Goal: Task Accomplishment & Management: Manage account settings

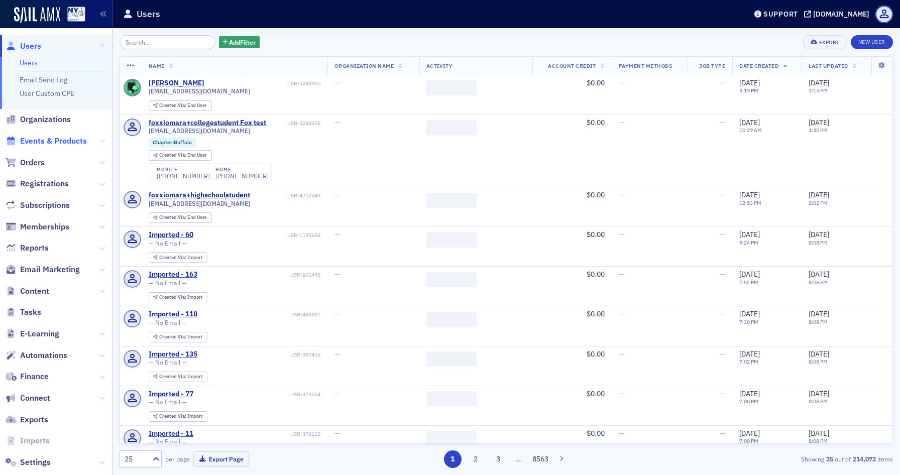
click at [64, 144] on span "Events & Products" at bounding box center [53, 141] width 67 height 11
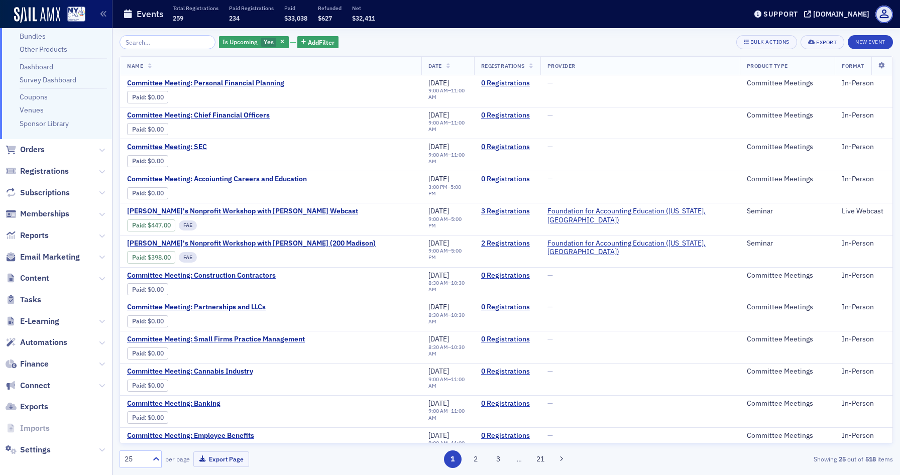
scroll to position [108, 0]
click at [47, 316] on span "E-Learning" at bounding box center [39, 321] width 39 height 11
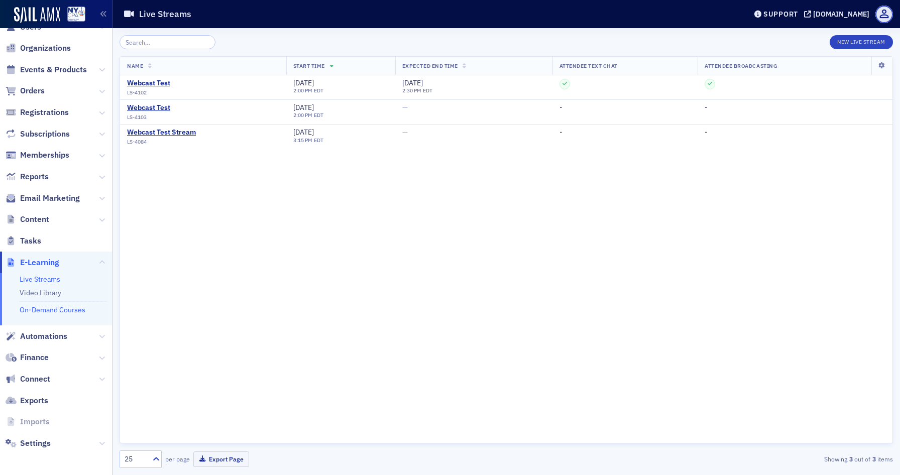
scroll to position [13, 0]
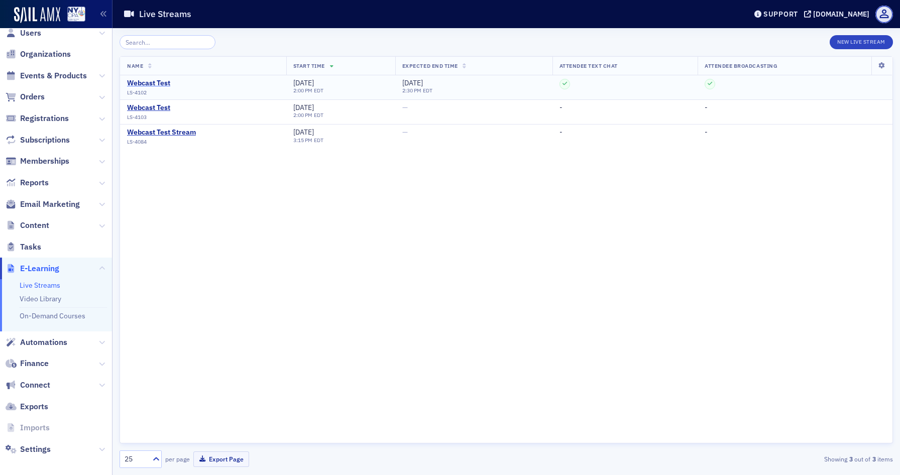
click at [152, 80] on div "Webcast Test" at bounding box center [148, 83] width 43 height 9
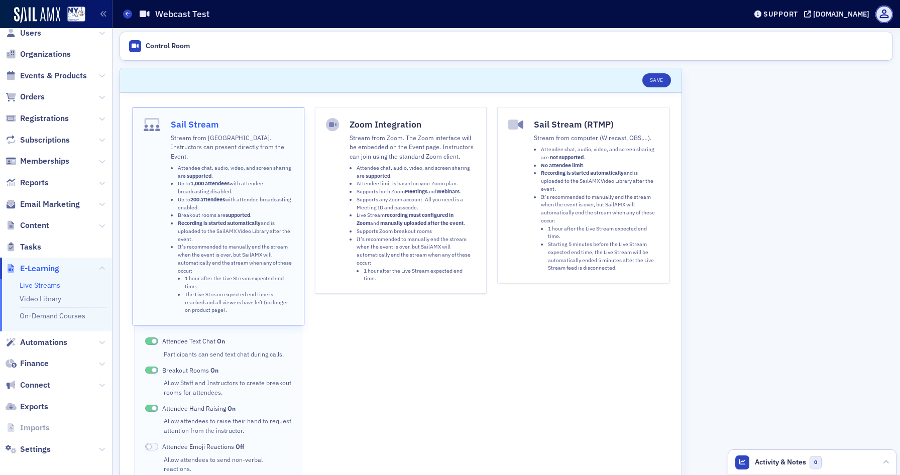
click at [381, 213] on li "Live Stream recording must configured in Zoom and manually uploaded after the e…" at bounding box center [416, 219] width 119 height 16
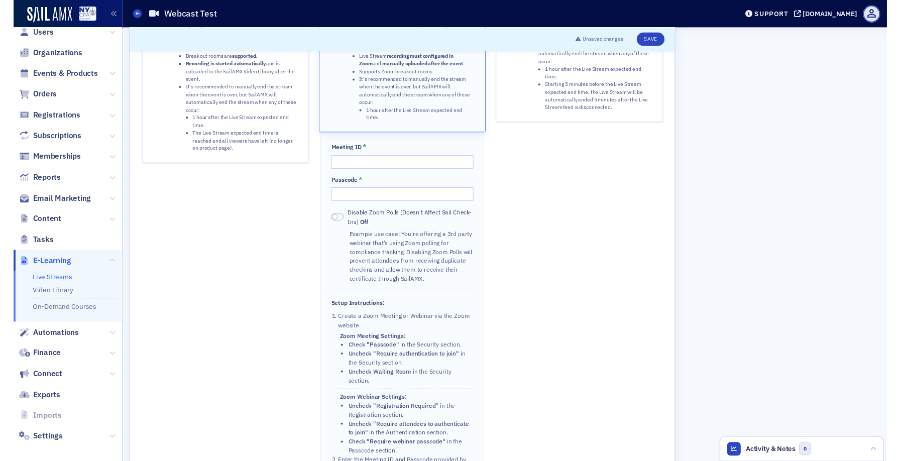
scroll to position [159, 0]
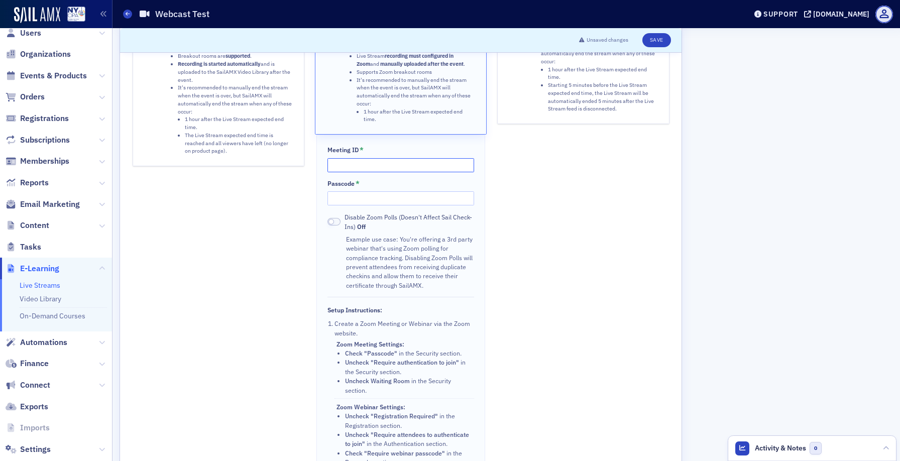
click at [345, 158] on input "Meeting ID *" at bounding box center [400, 165] width 146 height 14
paste input "847 5969 2615"
type input "847 5969 2615"
click at [393, 193] on input "Passcode *" at bounding box center [400, 198] width 146 height 14
paste input "i7Pua3"
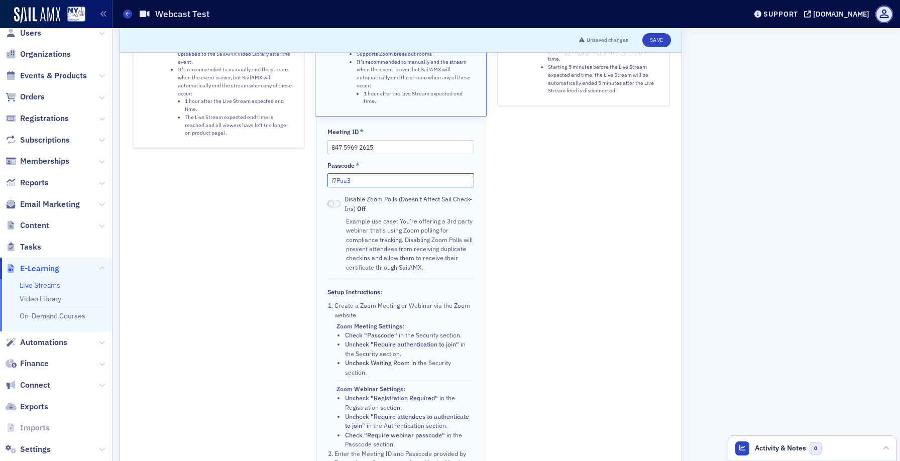
scroll to position [183, 0]
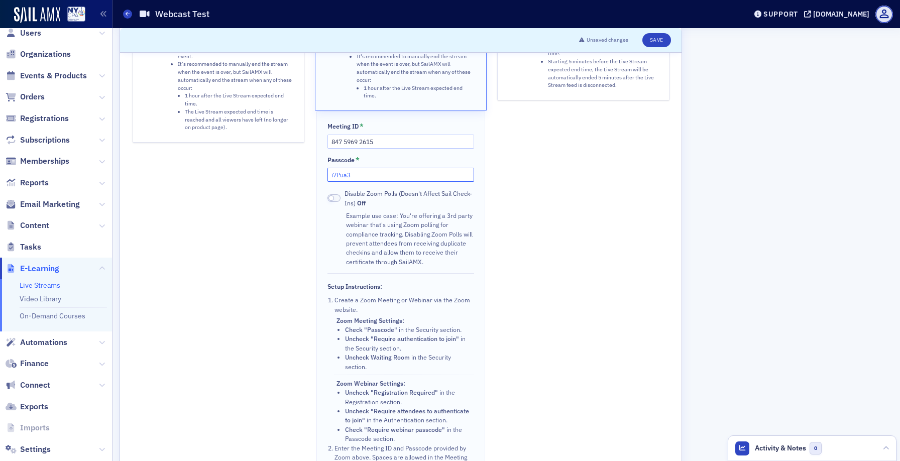
type input "i7Pua3"
click at [331, 138] on input "847 5969 2615" at bounding box center [400, 142] width 146 height 14
click at [400, 137] on input "847 5969 2615" at bounding box center [400, 142] width 146 height 14
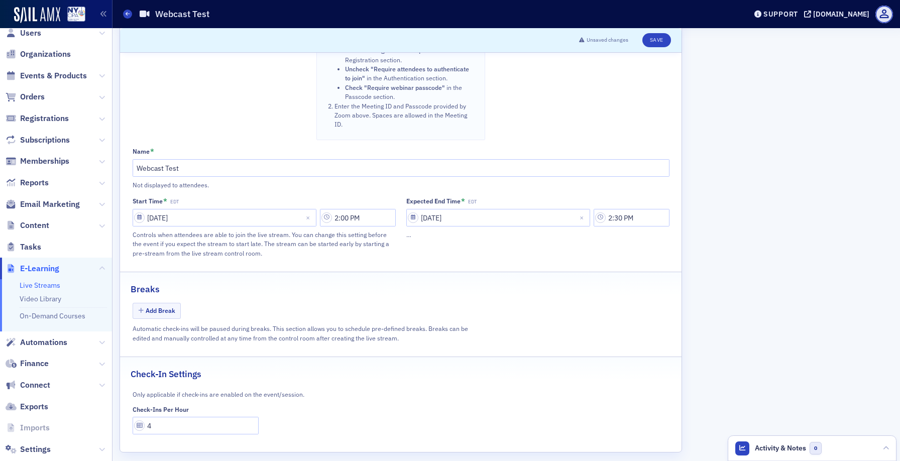
scroll to position [524, 0]
select select "5"
select select "2025"
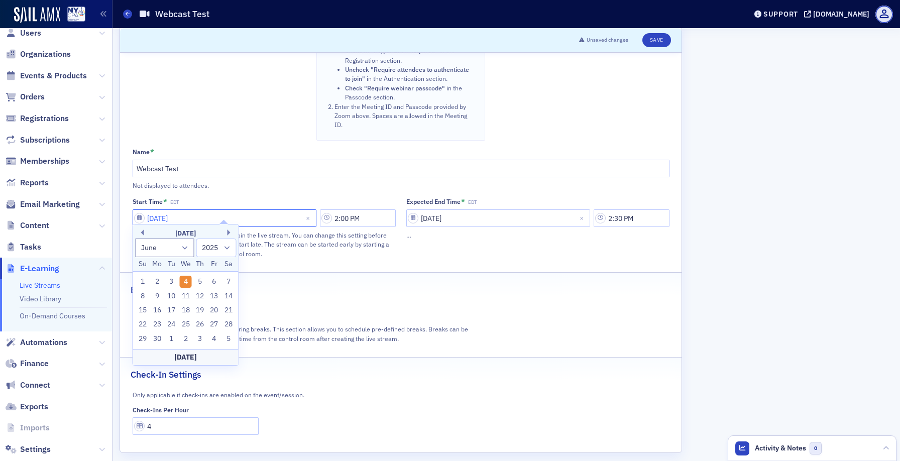
click at [139, 210] on input "06/04/2025" at bounding box center [225, 218] width 184 height 18
select select "8"
click at [184, 309] on div "17" at bounding box center [186, 310] width 12 height 12
type input "09/17/2025"
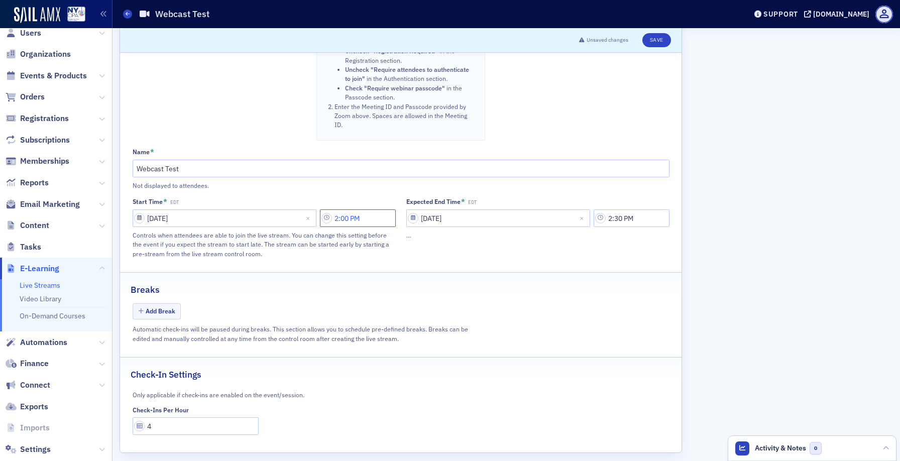
click at [344, 209] on input "2:00 PM" at bounding box center [358, 218] width 76 height 18
type input "10:08 AM"
click at [597, 261] on div "Sail Stream Stream from SailAMX. Instructors can present directly from the Even…" at bounding box center [400, 11] width 561 height 884
select select "5"
select select "2025"
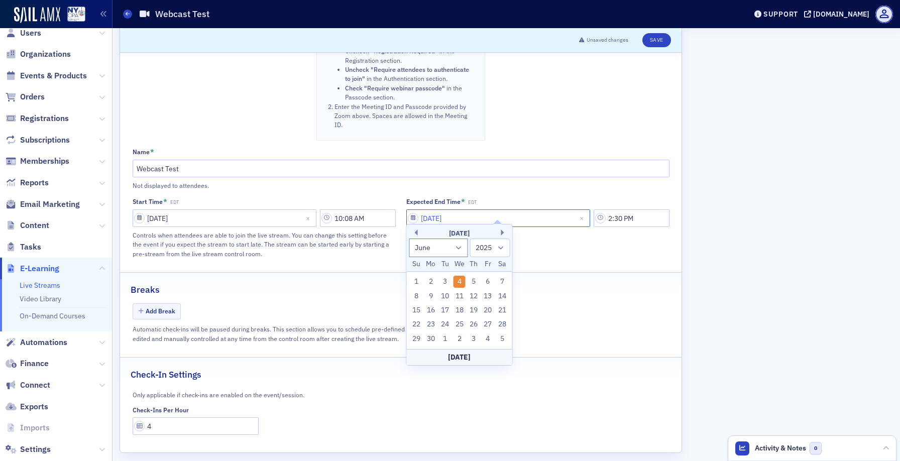
click at [416, 210] on input "06/04/2025" at bounding box center [498, 218] width 184 height 18
select select "8"
click at [460, 308] on div "17" at bounding box center [459, 310] width 12 height 12
type input "09/17/2025"
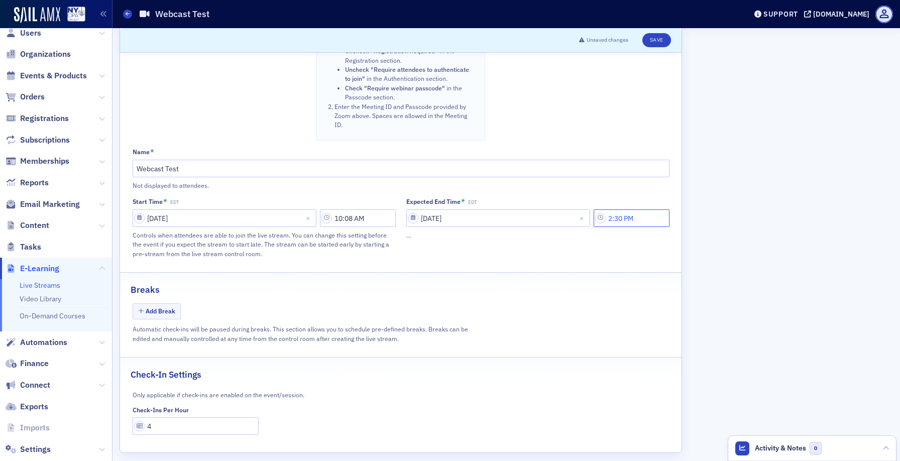
click at [616, 209] on input "2:30 PM" at bounding box center [632, 218] width 76 height 18
type input "10:30 AM"
click at [548, 239] on div "Expected End Time * EDT 09/17/2025 10:30 AM …" at bounding box center [537, 227] width 263 height 61
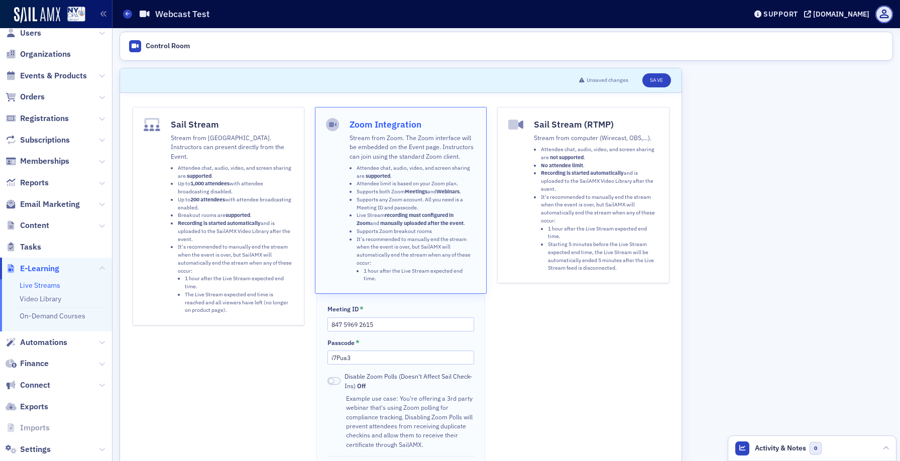
scroll to position [0, 0]
click at [655, 85] on button "Save" at bounding box center [656, 80] width 29 height 14
click at [47, 282] on link "Live Streams" at bounding box center [40, 285] width 41 height 9
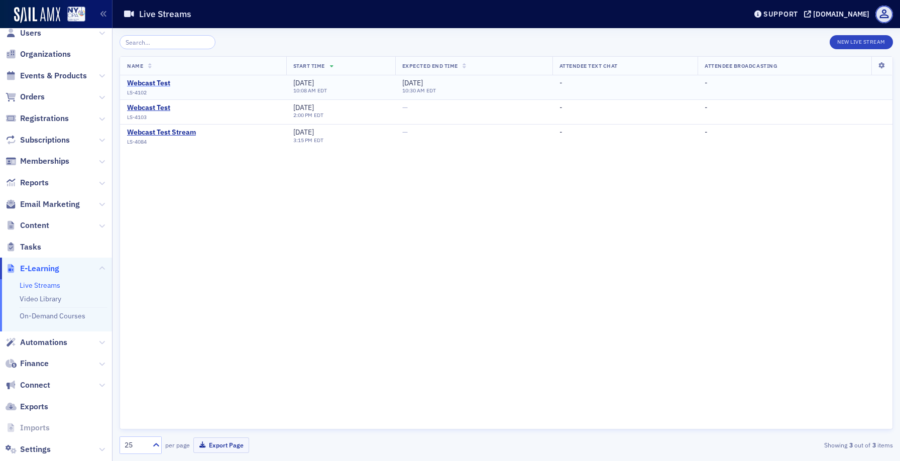
click at [149, 84] on div "Webcast Test" at bounding box center [148, 83] width 43 height 9
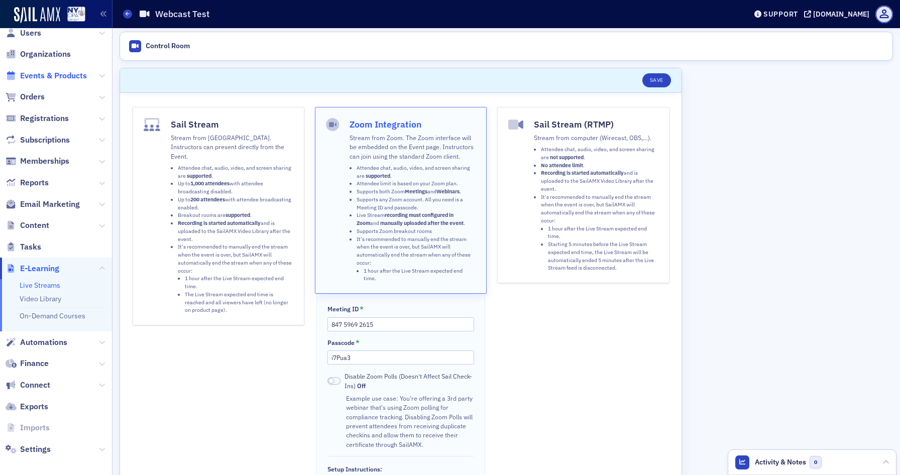
click at [55, 73] on span "Events & Products" at bounding box center [53, 75] width 67 height 11
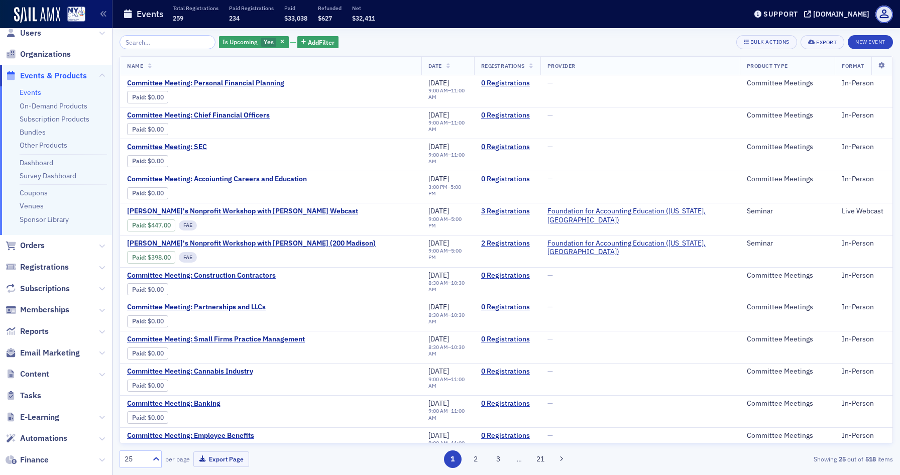
click at [147, 47] on input "search" at bounding box center [168, 42] width 96 height 14
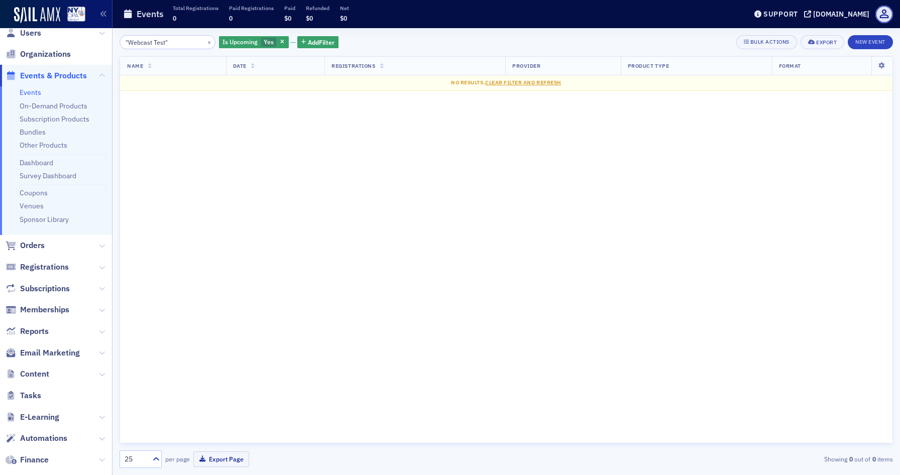
click at [181, 39] on input ""Webcast Test"" at bounding box center [168, 42] width 96 height 14
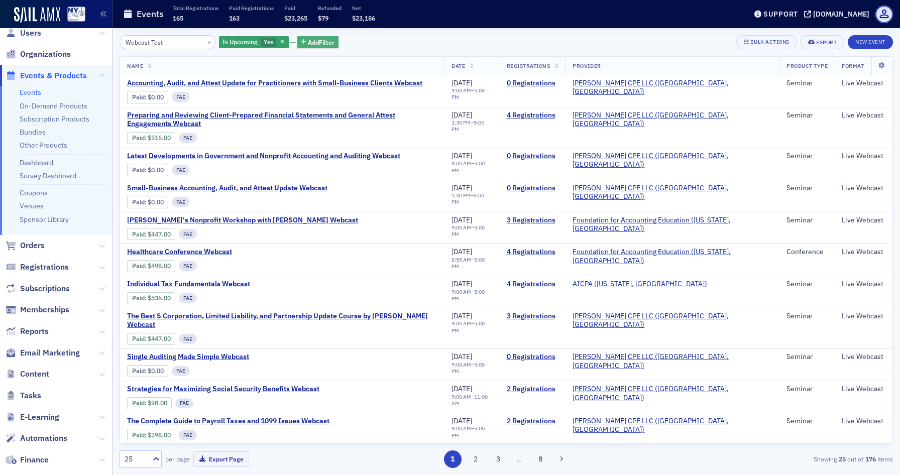
type input "Webcast Test"
click at [315, 44] on span "Add Filter" at bounding box center [321, 42] width 27 height 9
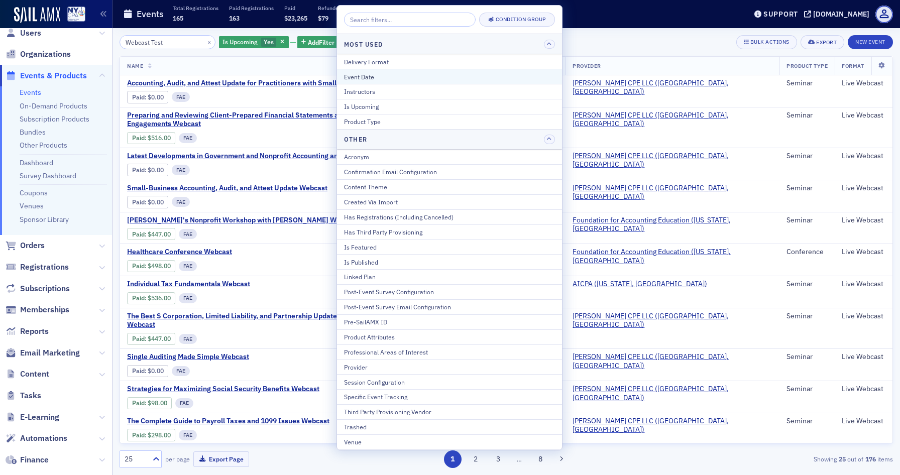
click at [389, 79] on div "Event Date" at bounding box center [449, 76] width 211 height 9
select select "8"
select select "2025"
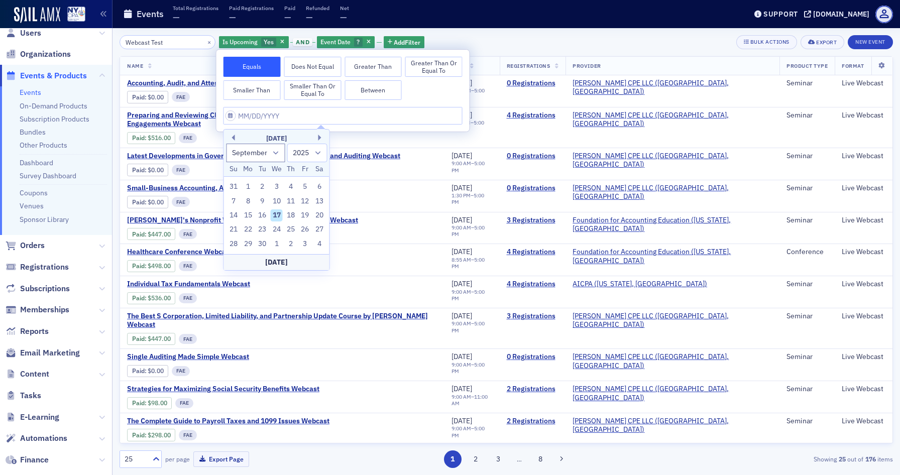
click at [278, 213] on div "17" at bounding box center [277, 215] width 12 height 12
type input "09/17/2025"
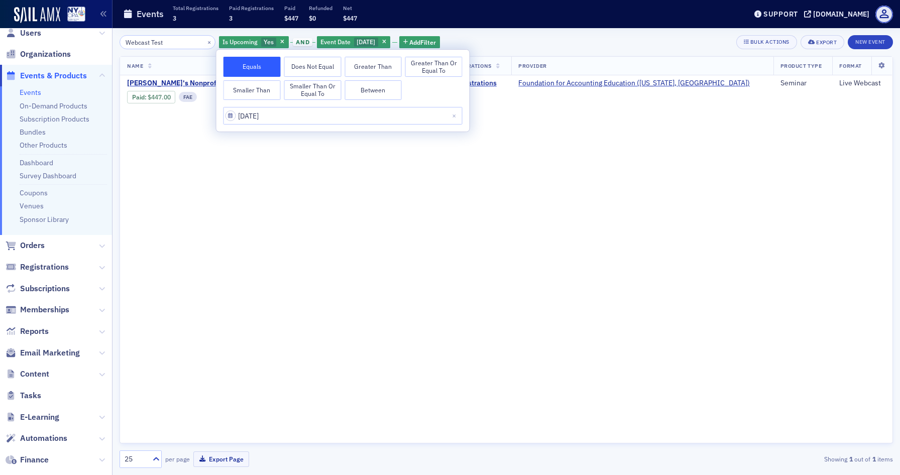
click at [280, 236] on div "Name Date Registrations Provider Product Type Format FAE's Nonprofit Workshop w…" at bounding box center [506, 249] width 773 height 387
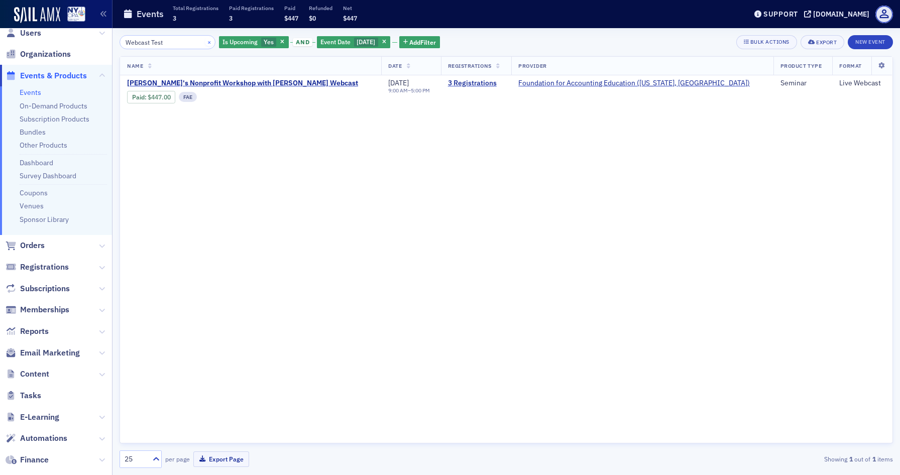
click at [206, 43] on button "×" at bounding box center [209, 41] width 9 height 9
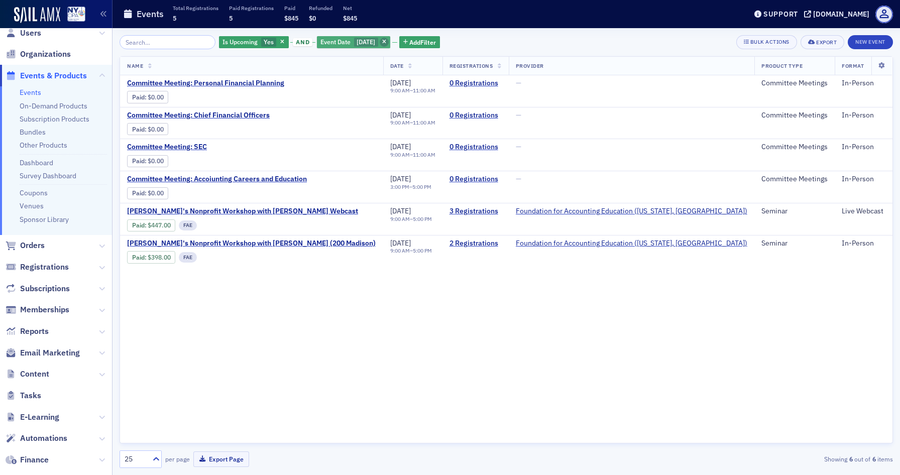
click at [386, 40] on icon "button" at bounding box center [384, 43] width 4 height 6
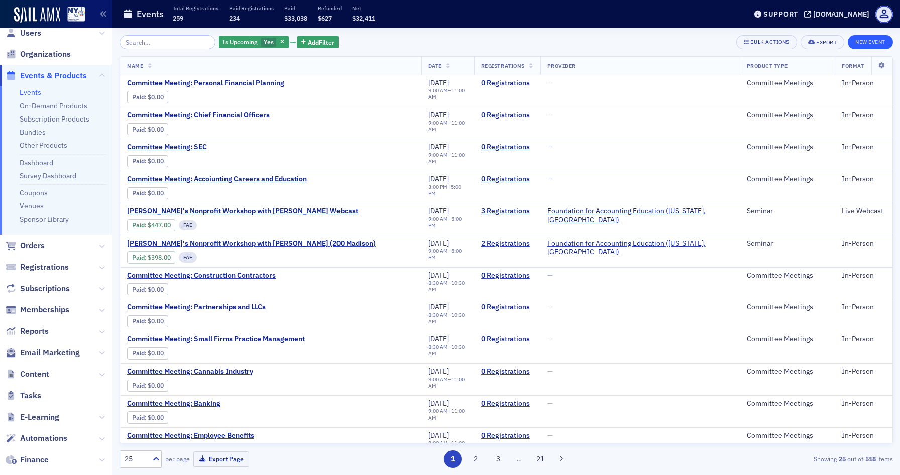
click at [865, 42] on button "New Event" at bounding box center [870, 42] width 45 height 14
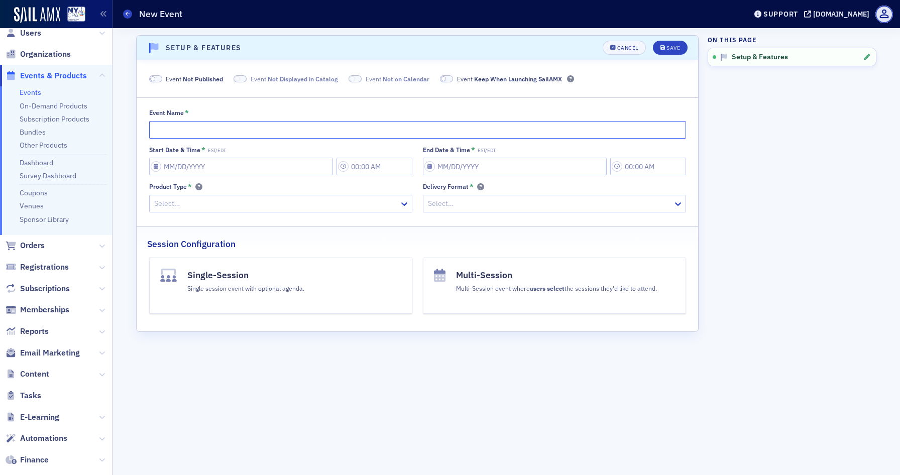
click at [233, 126] on input "Event Name *" at bounding box center [417, 130] width 537 height 18
type input "Webcast Test"
click at [156, 165] on input "Start Date & Time * EST/EDT" at bounding box center [241, 167] width 184 height 18
select select "8"
select select "2025"
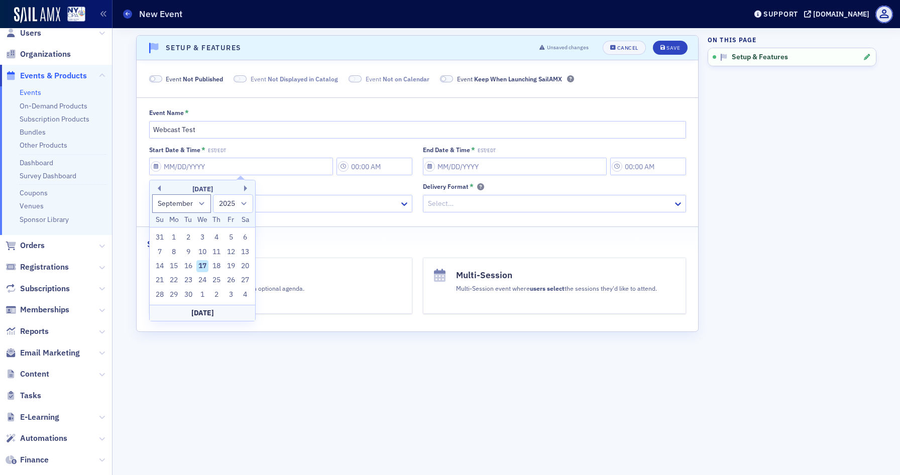
click at [200, 262] on div "17" at bounding box center [202, 266] width 12 height 12
type input "09/17/2025"
type input "10:00 AM"
type input "09/17/2025"
type input "11:00 AM"
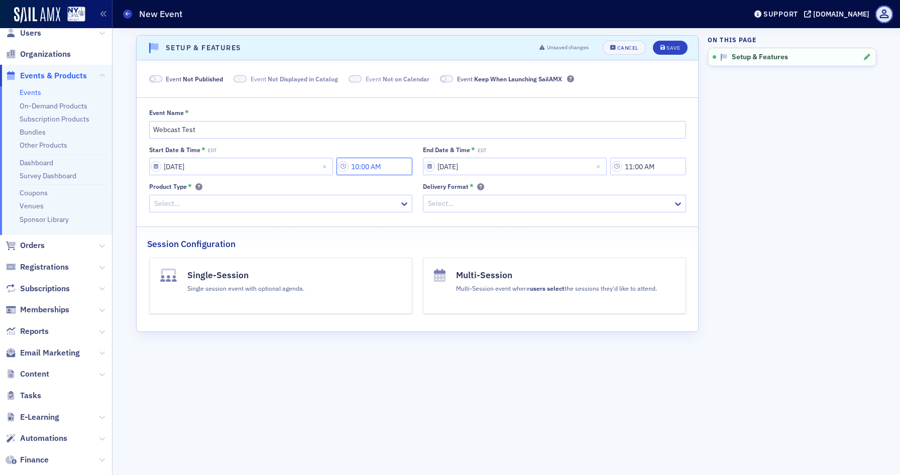
click at [371, 167] on input "10:00 AM" at bounding box center [374, 167] width 76 height 18
type input "10:10 AM"
click at [647, 174] on input "11:00 AM" at bounding box center [648, 167] width 76 height 18
click at [611, 183] on div "Delivery Format *" at bounding box center [554, 186] width 263 height 9
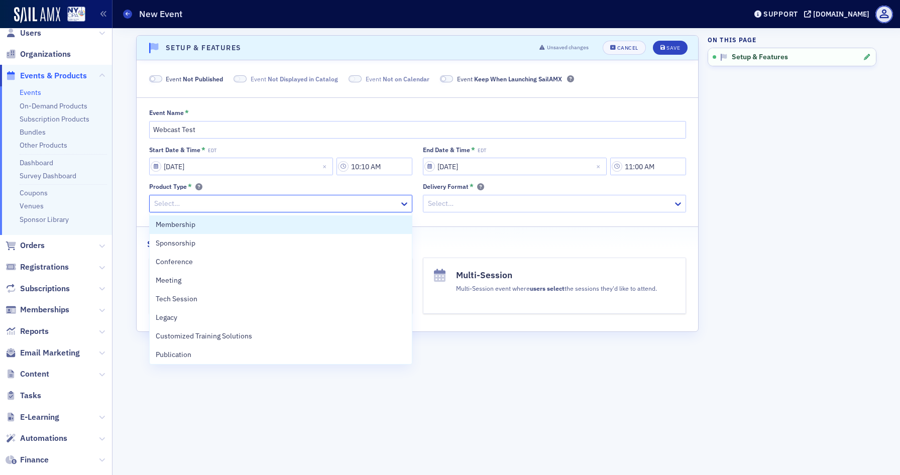
click at [264, 207] on div at bounding box center [275, 203] width 245 height 13
click at [286, 228] on div "Membership" at bounding box center [281, 224] width 250 height 11
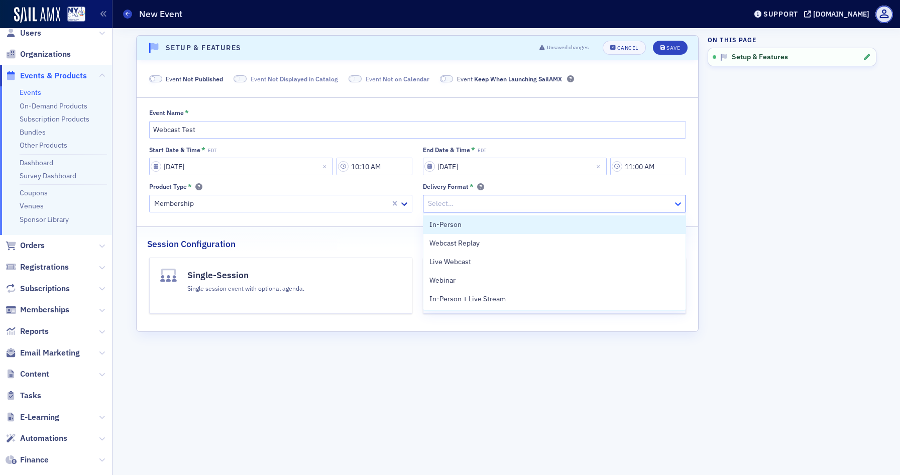
click at [675, 200] on icon at bounding box center [678, 204] width 10 height 10
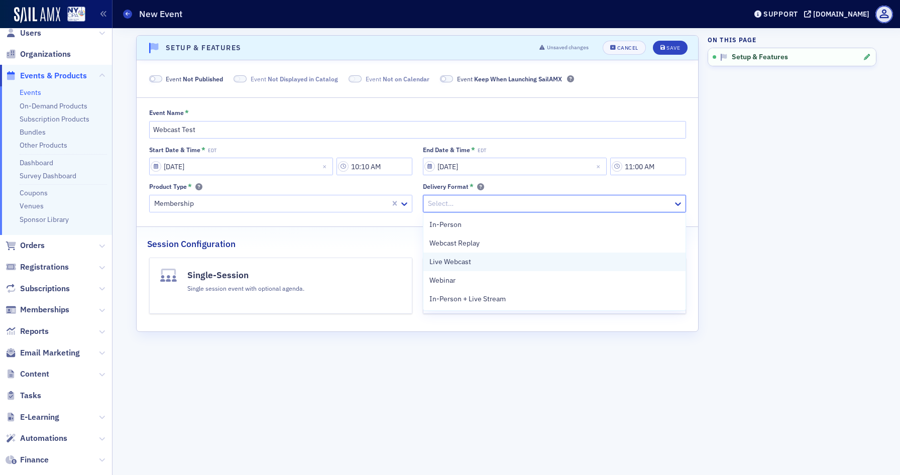
click at [485, 262] on div "Live Webcast" at bounding box center [554, 262] width 250 height 11
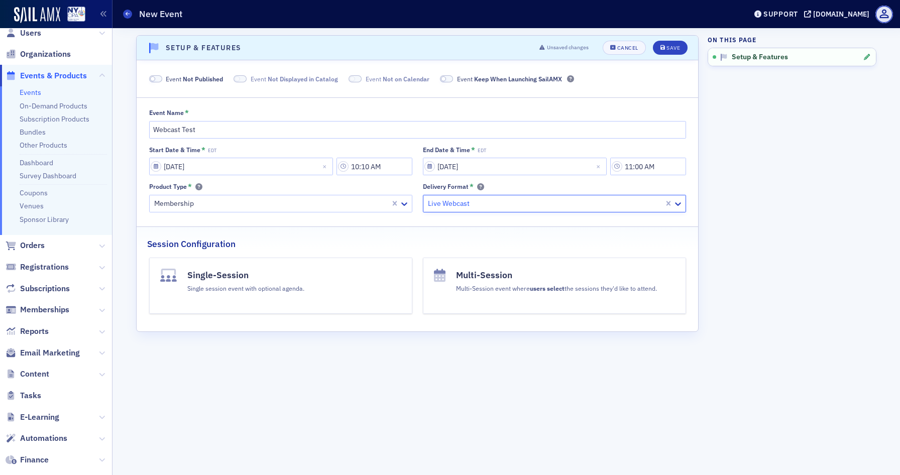
click at [282, 285] on div "Single session event with optional agenda." at bounding box center [245, 287] width 117 height 11
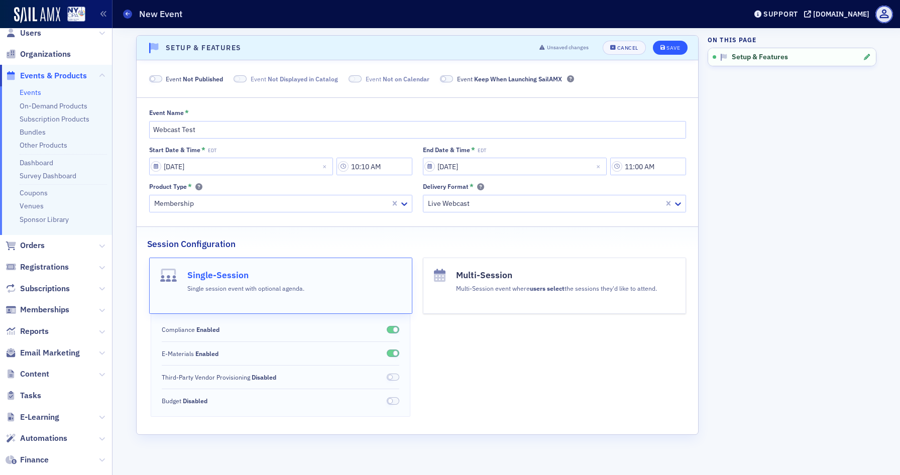
click at [667, 50] on div "Save" at bounding box center [673, 48] width 14 height 6
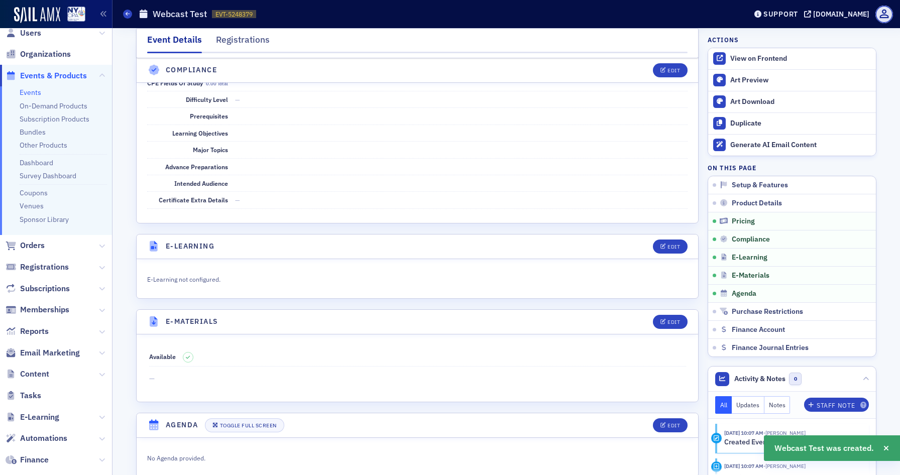
scroll to position [1345, 0]
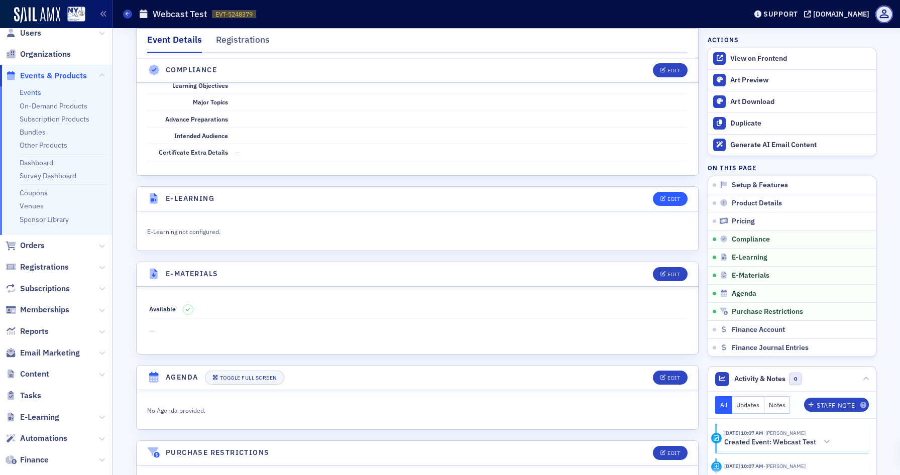
click at [671, 196] on div "Edit" at bounding box center [673, 199] width 13 height 6
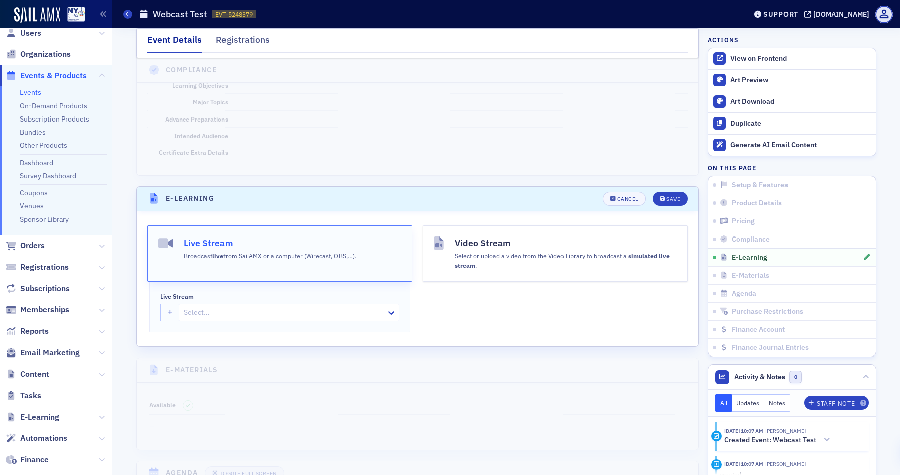
scroll to position [1465, 0]
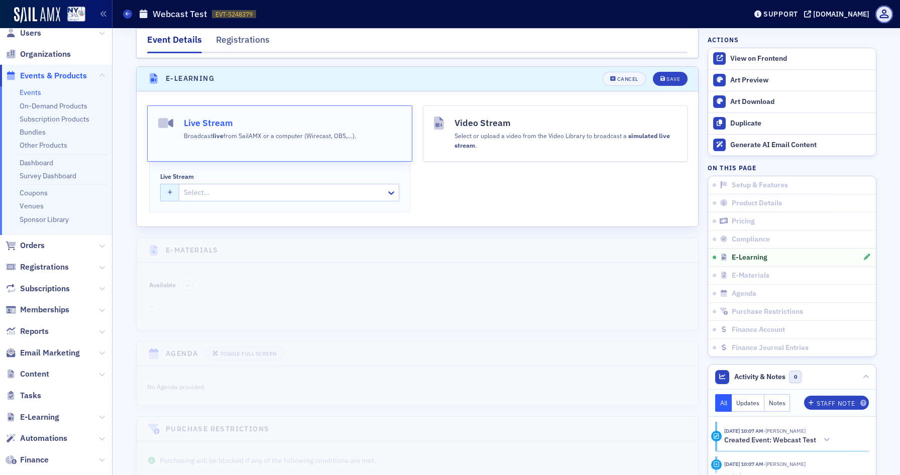
click at [169, 190] on icon "button" at bounding box center [170, 193] width 5 height 6
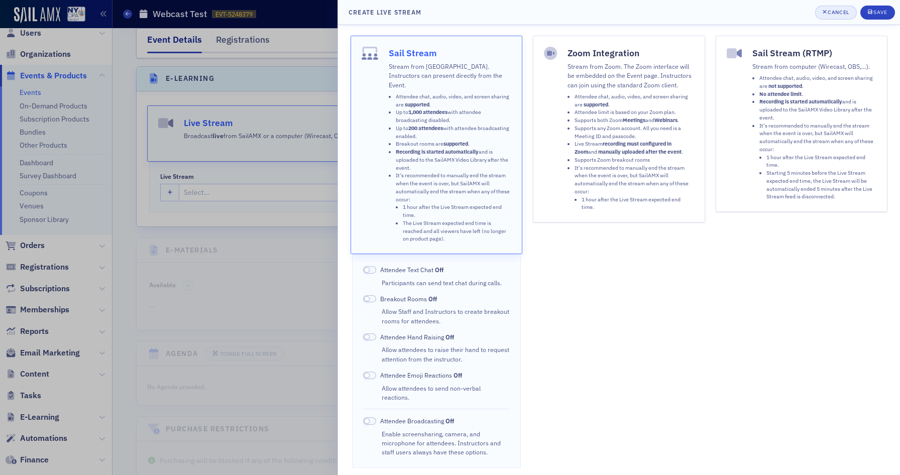
click at [839, 10] on div "Cancel" at bounding box center [838, 13] width 21 height 6
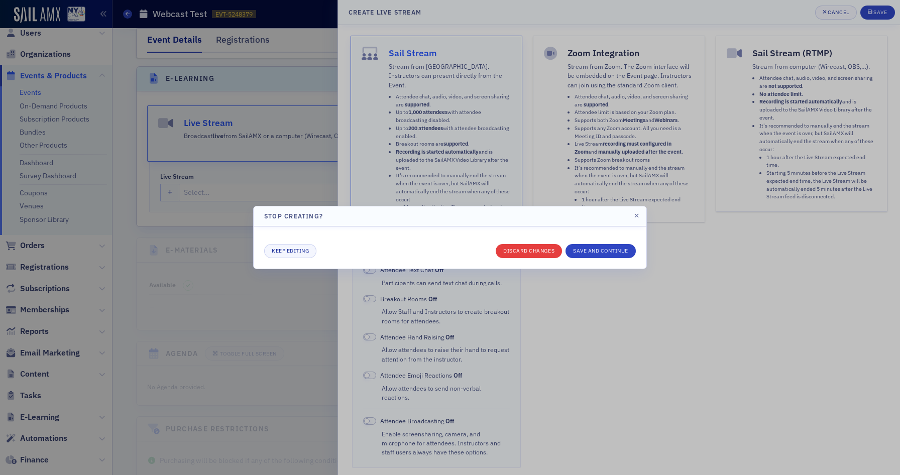
click at [545, 251] on button "Discard changes" at bounding box center [529, 251] width 66 height 14
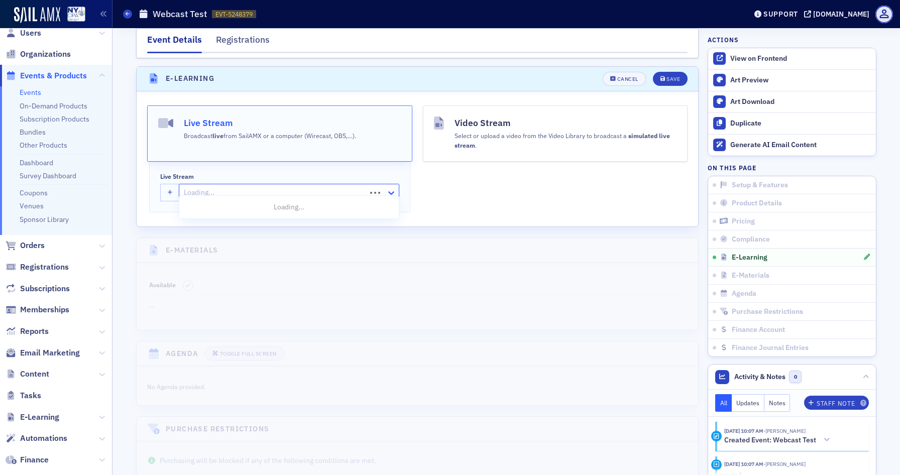
click at [393, 188] on icon at bounding box center [391, 193] width 10 height 10
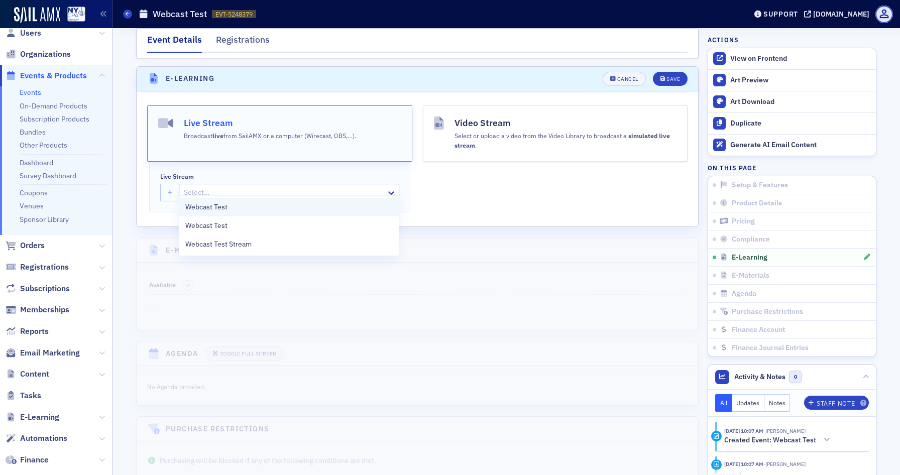
click at [233, 208] on div "Webcast Test" at bounding box center [288, 207] width 207 height 11
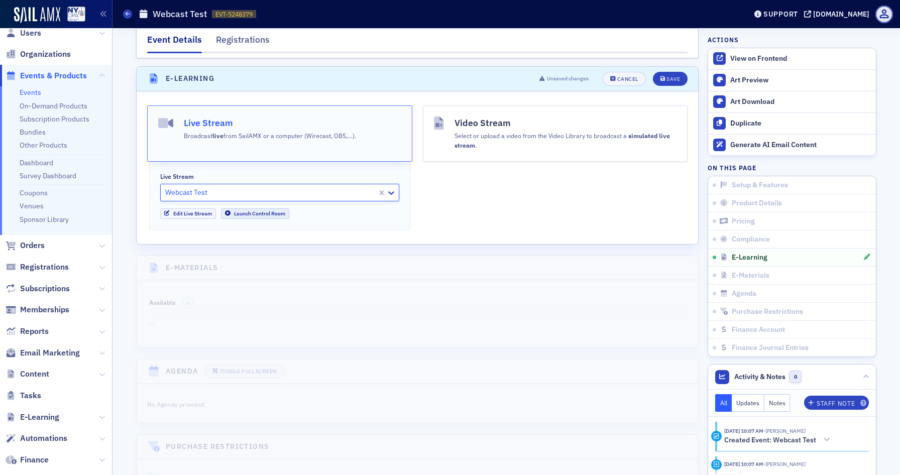
click at [240, 208] on link "Launch Control Room" at bounding box center [255, 213] width 68 height 11
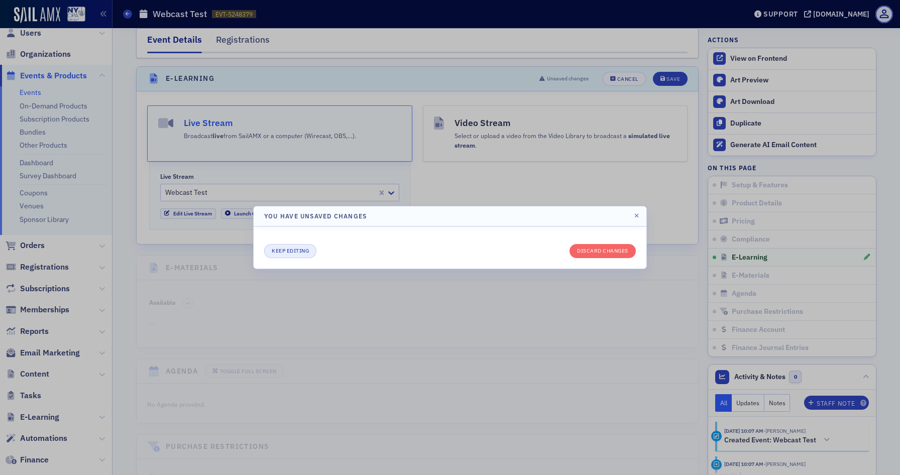
click at [293, 250] on button "Keep editing" at bounding box center [290, 251] width 52 height 14
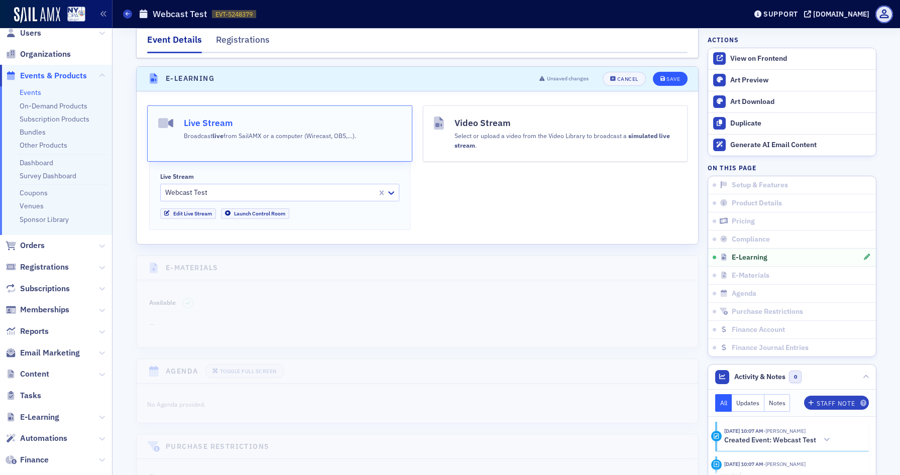
click at [676, 72] on button "Save" at bounding box center [670, 79] width 35 height 14
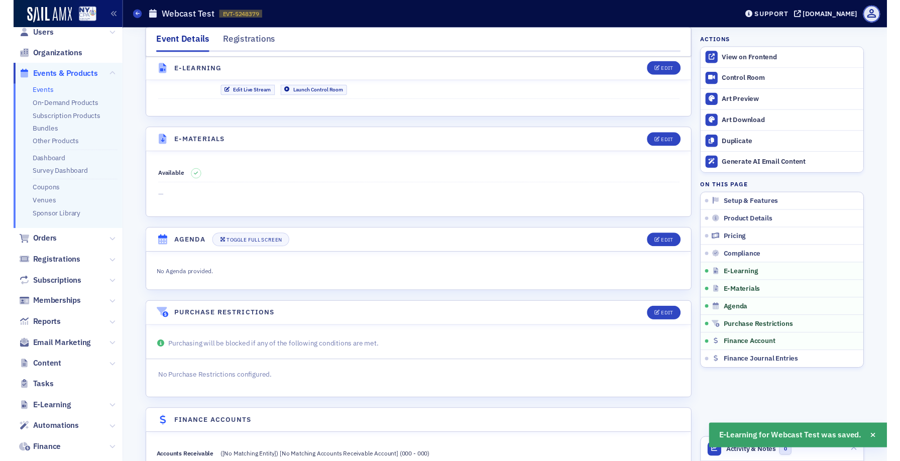
scroll to position [1428, 0]
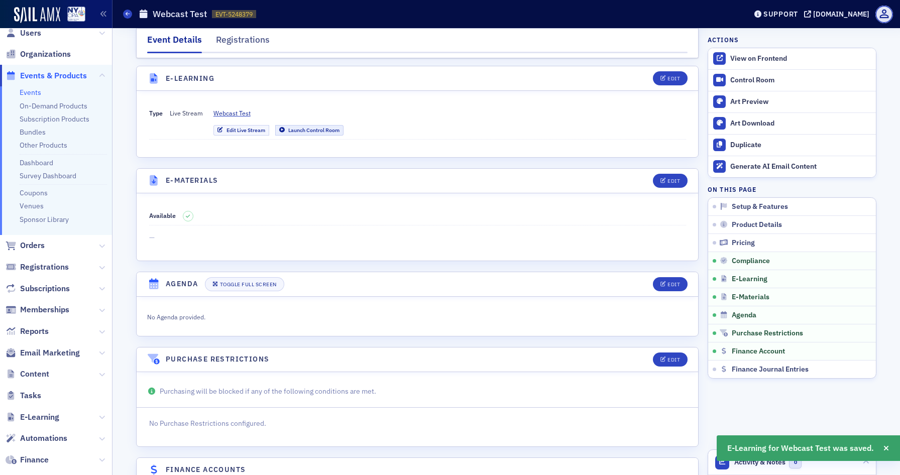
click at [325, 125] on link "Launch Control Room" at bounding box center [309, 130] width 68 height 11
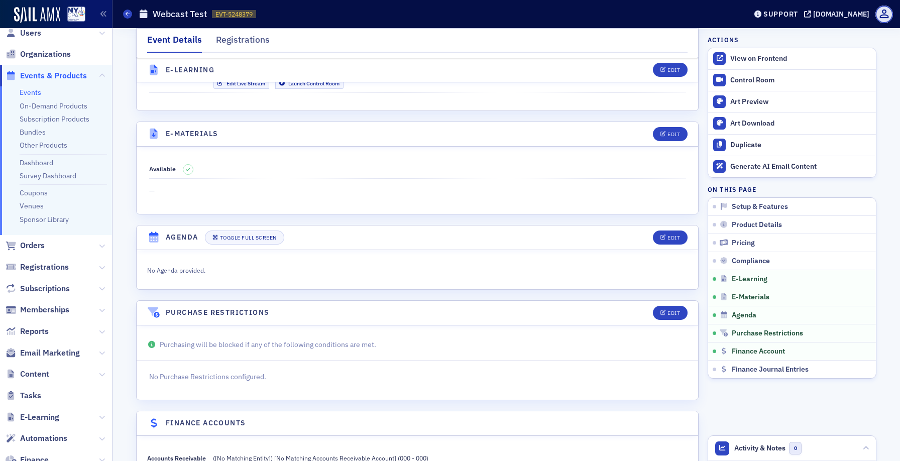
scroll to position [1473, 0]
click at [671, 133] on div "Edit" at bounding box center [673, 136] width 13 height 6
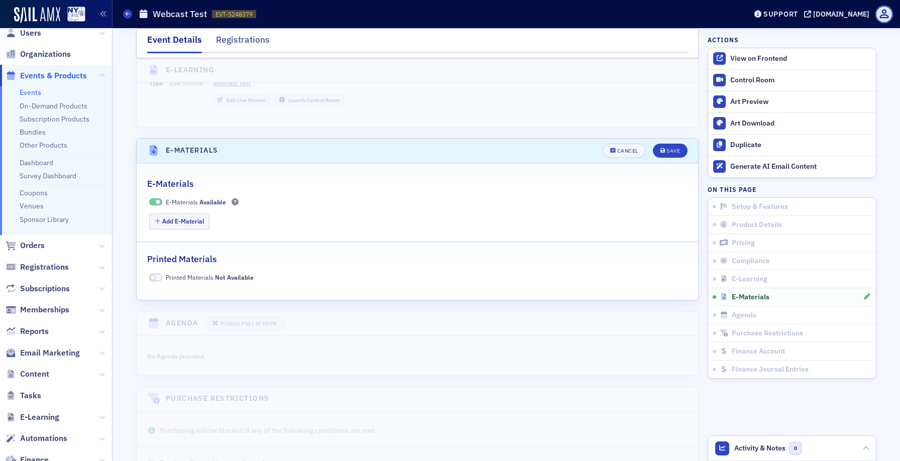
scroll to position [1454, 0]
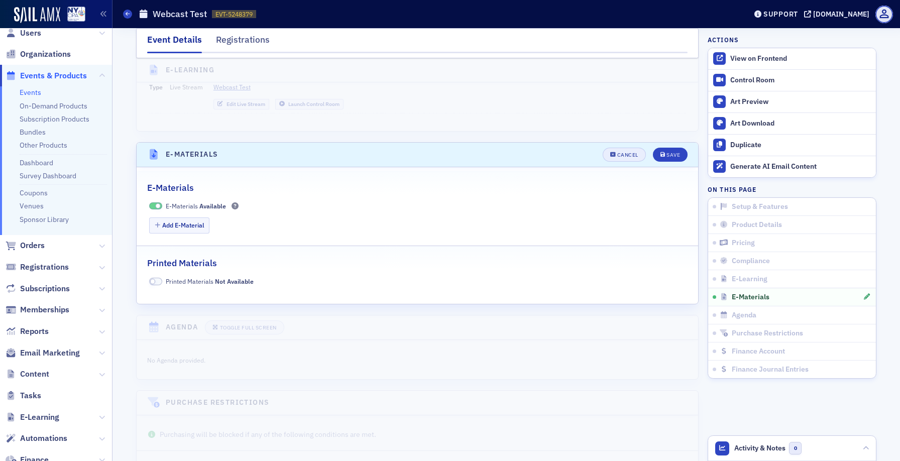
click at [629, 152] on div "Cancel" at bounding box center [627, 155] width 21 height 6
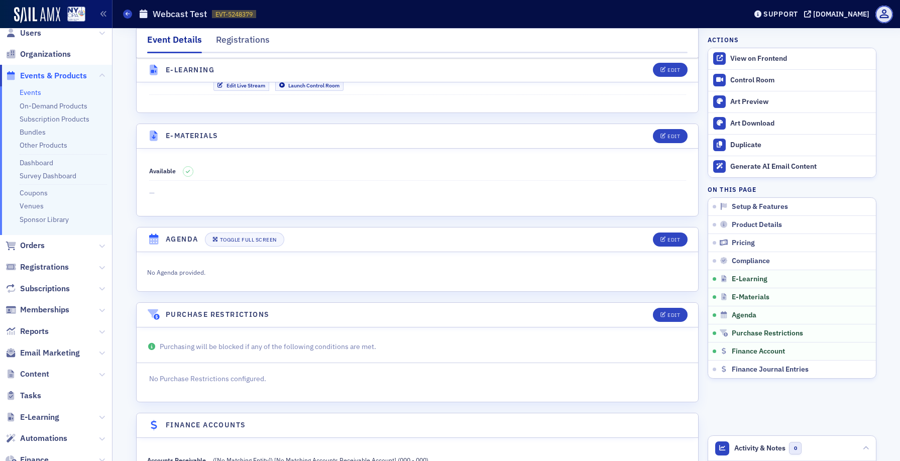
scroll to position [1324, 0]
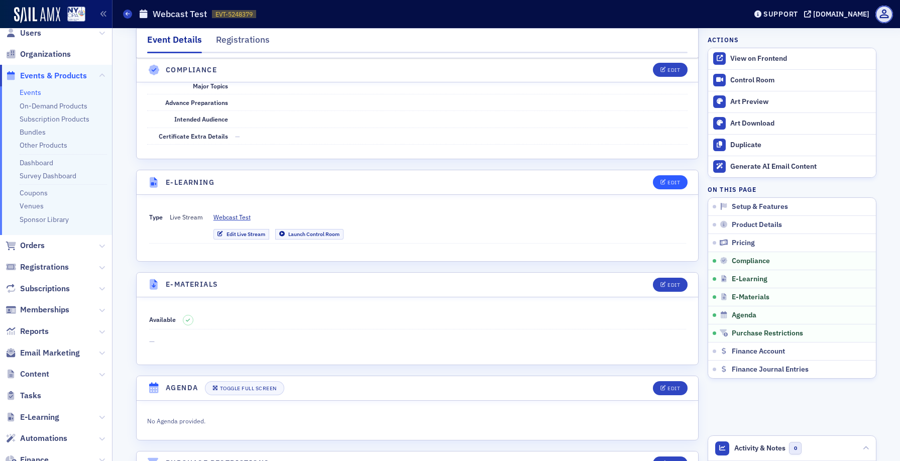
click at [670, 180] on div "Edit" at bounding box center [673, 183] width 13 height 6
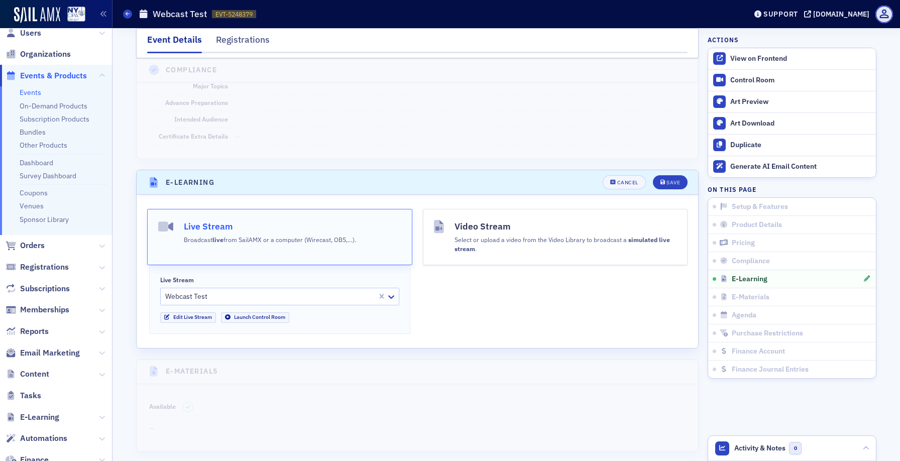
scroll to position [1428, 0]
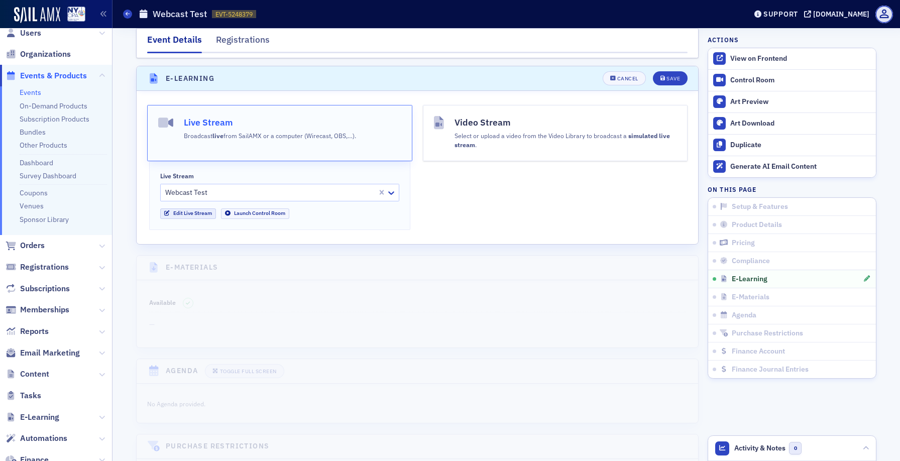
click at [201, 208] on link "Edit Live Stream" at bounding box center [188, 213] width 56 height 11
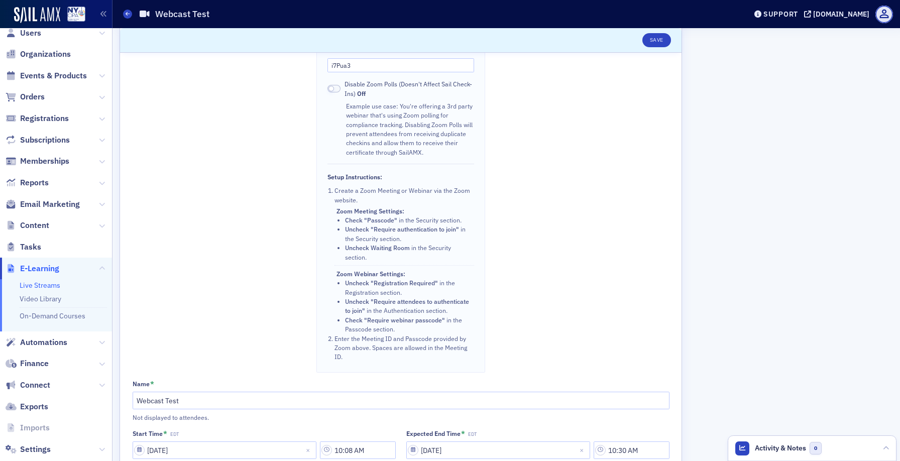
scroll to position [239, 0]
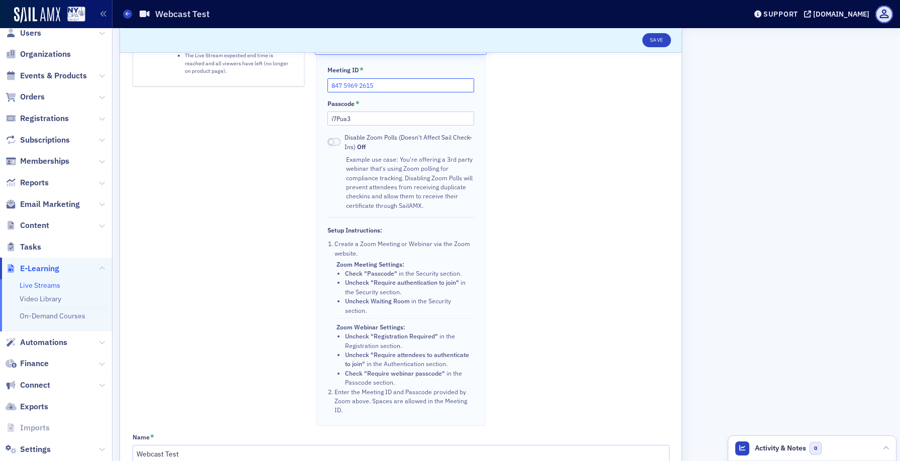
click at [382, 84] on input "847 5969 2615" at bounding box center [400, 85] width 146 height 14
click at [344, 80] on input "847 5969 2615" at bounding box center [400, 85] width 146 height 14
drag, startPoint x: 305, startPoint y: 42, endPoint x: 408, endPoint y: 81, distance: 109.8
click at [408, 81] on input "847 5969 2615" at bounding box center [400, 85] width 146 height 14
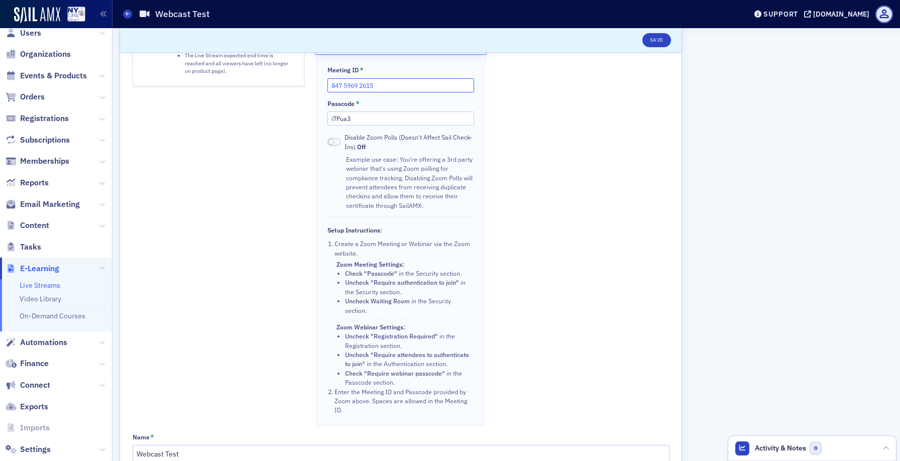
click at [408, 81] on input "847 5969 2615" at bounding box center [400, 85] width 146 height 14
type input "89437019549"
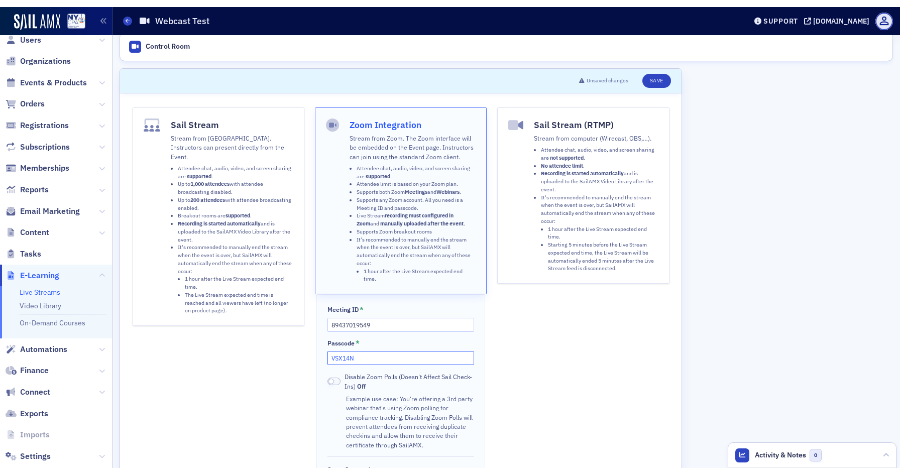
scroll to position [0, 0]
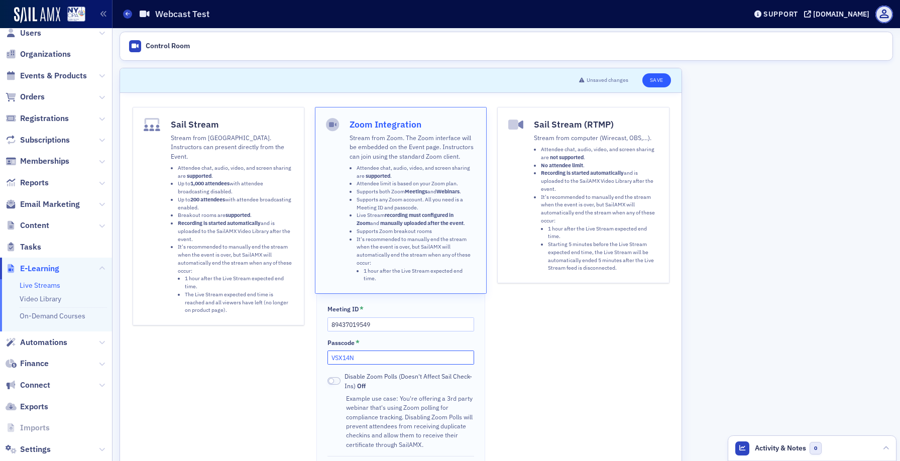
type input "VSX14N"
click at [651, 83] on button "Save" at bounding box center [656, 80] width 29 height 14
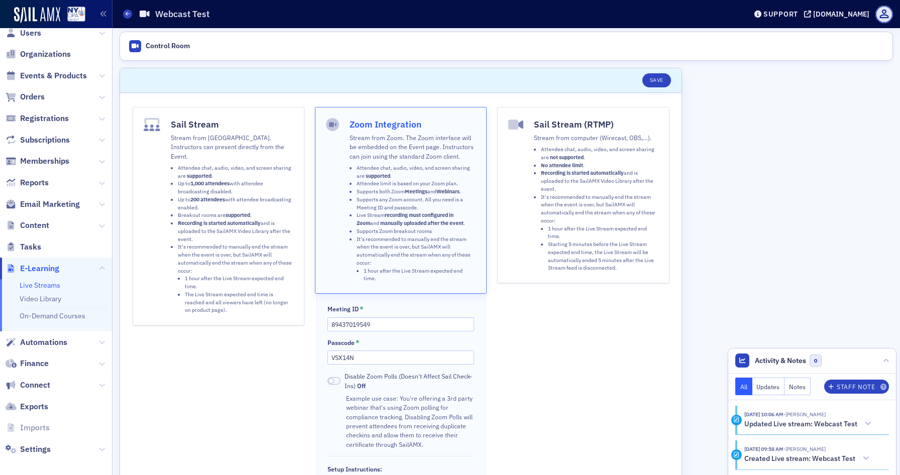
click at [572, 149] on li "Attendee chat, audio, video, and screen sharing are not supported ." at bounding box center [599, 154] width 117 height 16
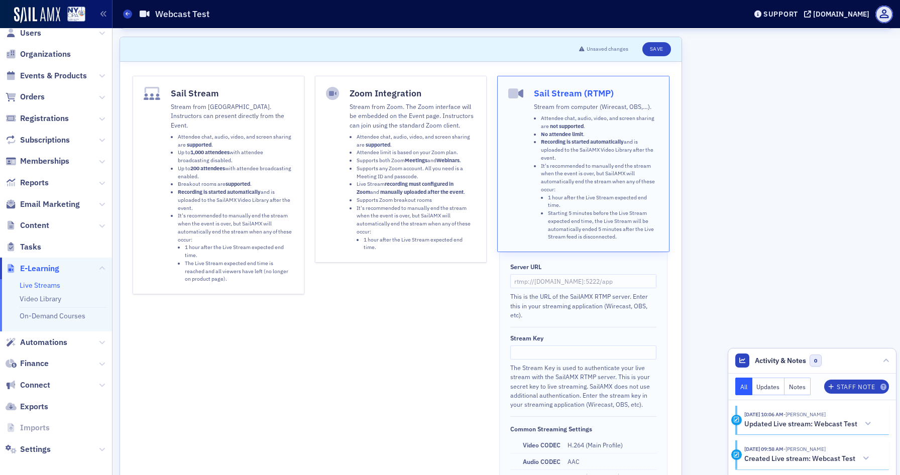
scroll to position [34, 0]
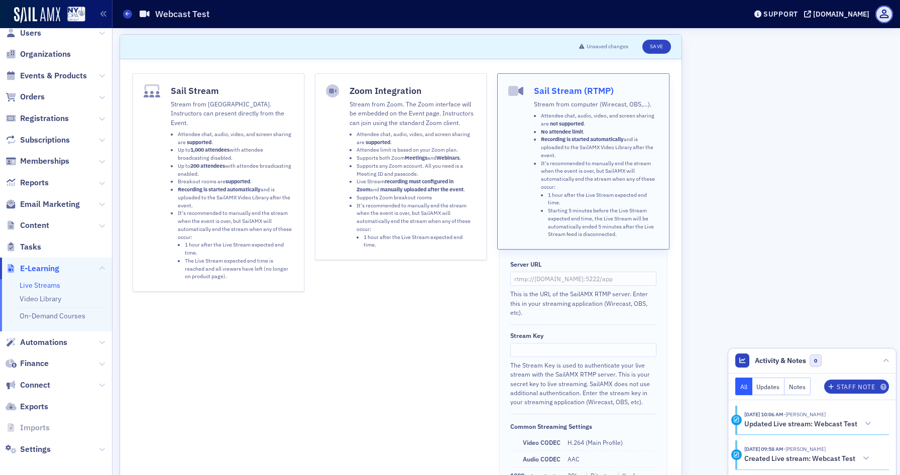
click at [563, 115] on li "Attendee chat, audio, video, and screen sharing are not supported ." at bounding box center [599, 120] width 117 height 16
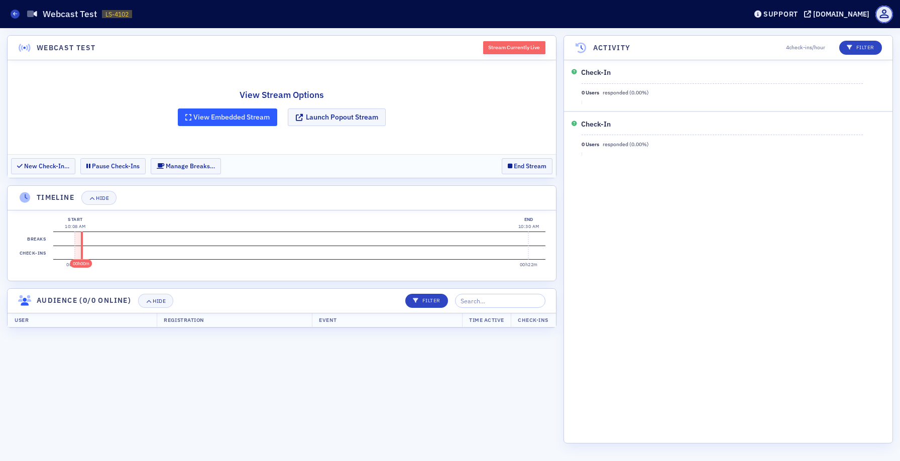
click at [242, 114] on button "View Embedded Stream" at bounding box center [227, 117] width 99 height 18
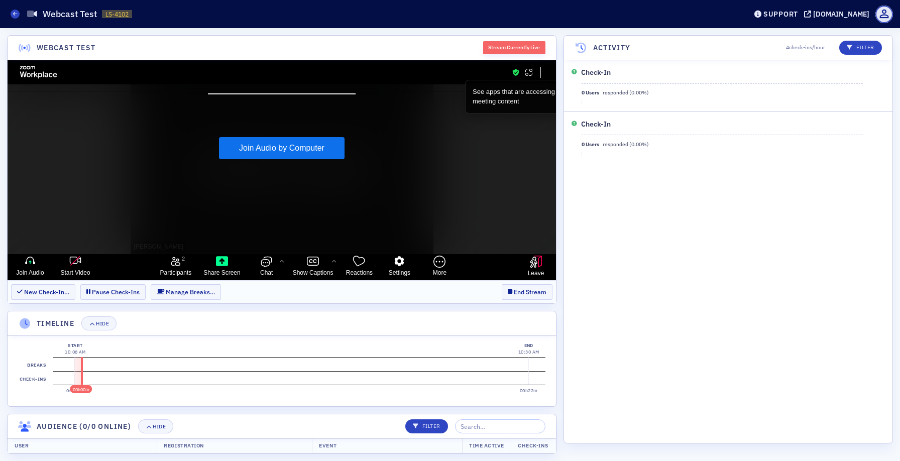
click at [305, 136] on div "Join Audio by Computer" at bounding box center [282, 128] width 548 height 62
click at [299, 151] on button "Join Audio by Computer" at bounding box center [282, 148] width 126 height 22
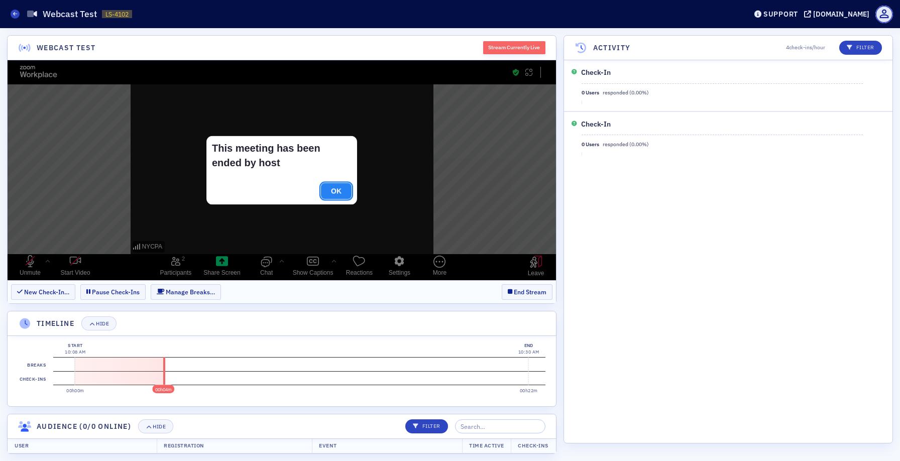
click at [332, 189] on button "OK" at bounding box center [336, 191] width 31 height 16
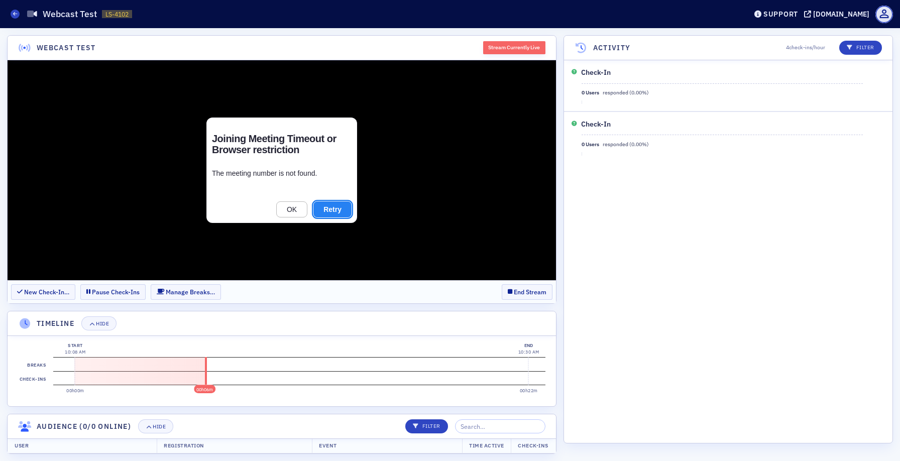
click at [336, 212] on button "Retry" at bounding box center [332, 209] width 38 height 16
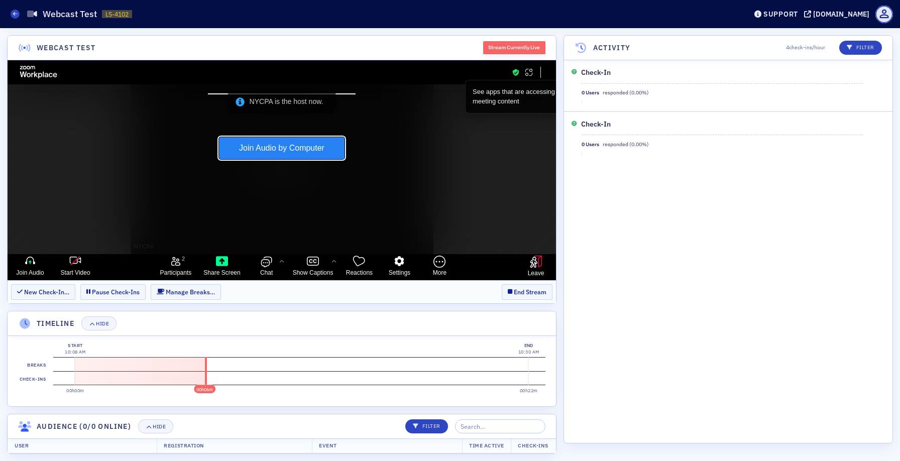
click at [289, 147] on button "Join Audio by Computer" at bounding box center [282, 148] width 126 height 22
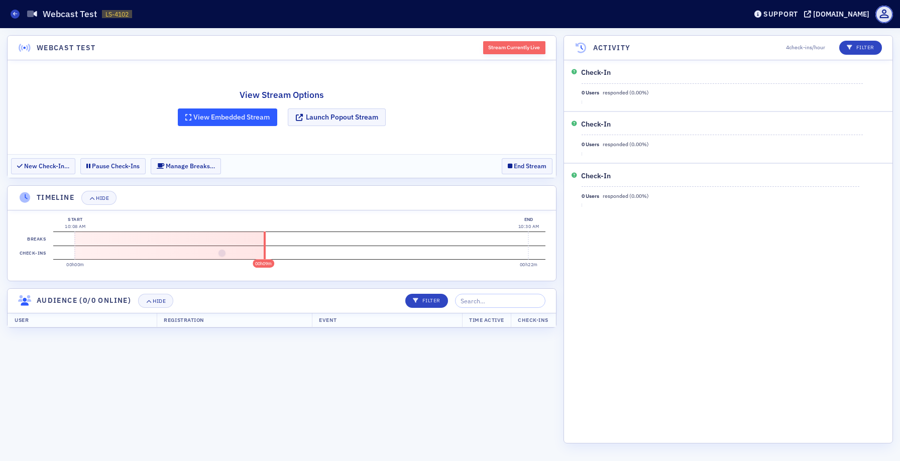
click at [205, 119] on button "View Embedded Stream" at bounding box center [227, 117] width 99 height 18
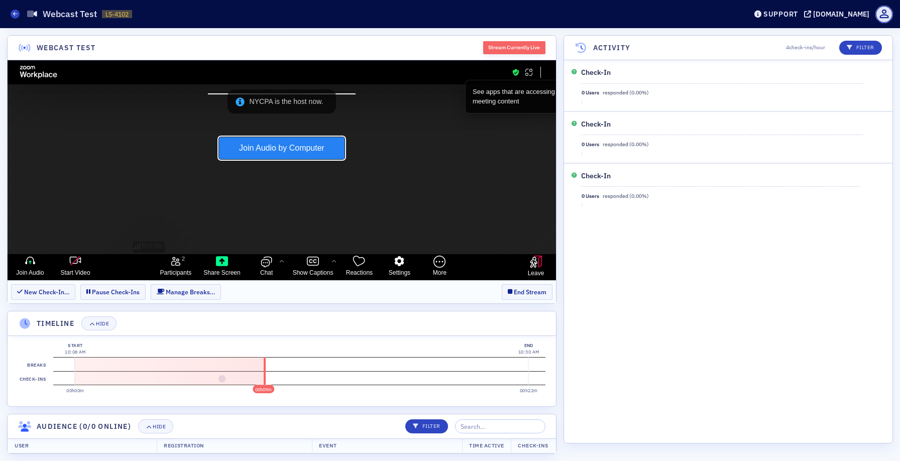
click at [267, 146] on button "Join Audio by Computer" at bounding box center [282, 148] width 126 height 22
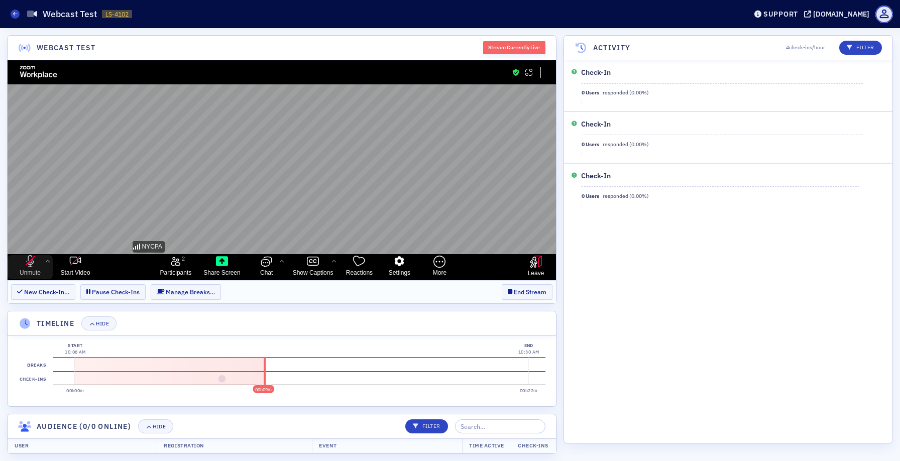
click at [30, 271] on span "Unmute" at bounding box center [30, 273] width 21 height 8
click at [31, 267] on icon "mute my microphone" at bounding box center [30, 261] width 12 height 12
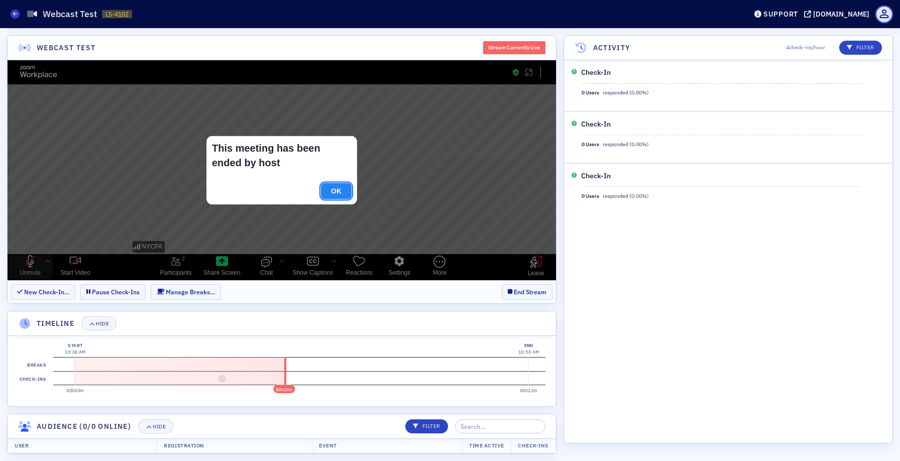
click at [335, 194] on button "OK" at bounding box center [336, 191] width 31 height 16
